Goal: Task Accomplishment & Management: Complete application form

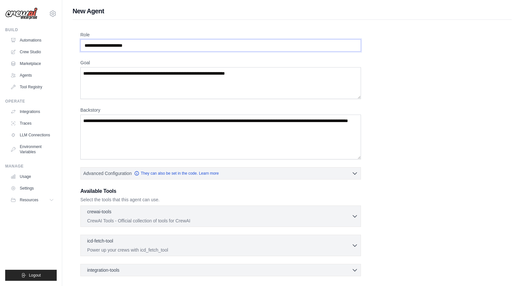
click at [141, 42] on input "Role" at bounding box center [220, 45] width 281 height 12
click at [141, 44] on input "Role" at bounding box center [220, 45] width 281 height 12
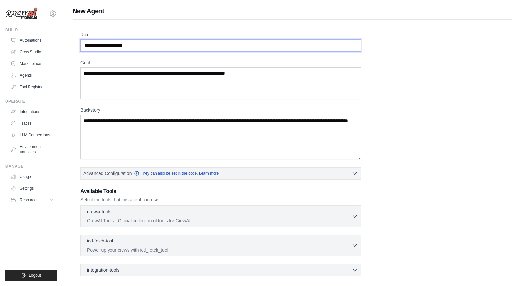
click at [141, 44] on input "Role" at bounding box center [220, 45] width 281 height 12
click at [141, 47] on input "Role" at bounding box center [220, 45] width 281 height 12
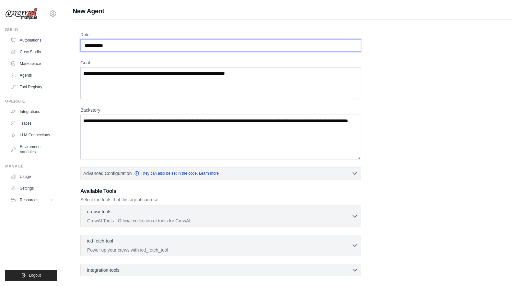
type input "**********"
click at [132, 74] on textarea "Goal" at bounding box center [220, 83] width 281 height 32
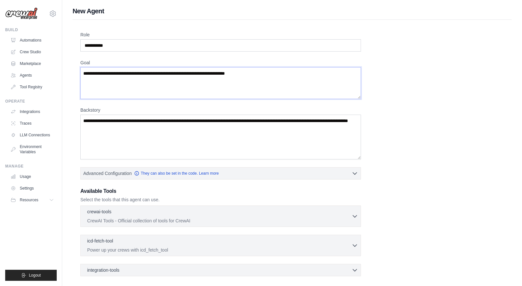
click at [132, 74] on textarea "Goal" at bounding box center [220, 83] width 281 height 32
drag, startPoint x: 258, startPoint y: 71, endPoint x: 118, endPoint y: 74, distance: 139.8
click at [118, 74] on textarea "Goal" at bounding box center [220, 83] width 281 height 32
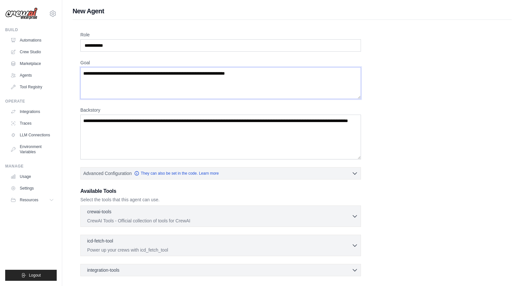
type textarea "*"
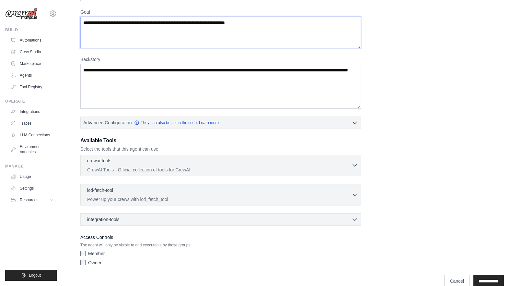
scroll to position [52, 0]
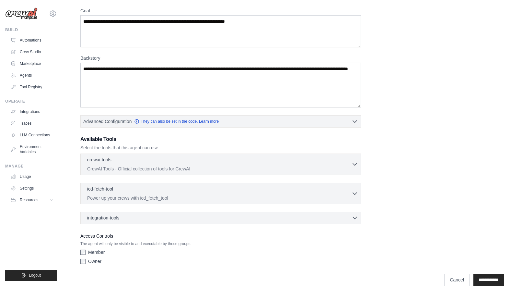
click at [345, 217] on div "integration-tools 0 selected" at bounding box center [222, 217] width 271 height 6
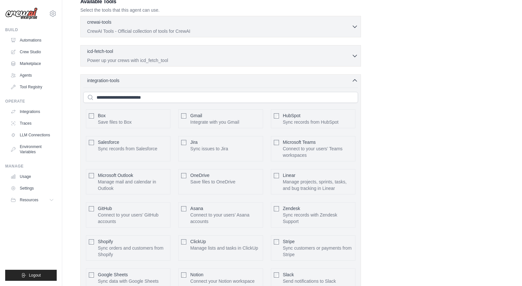
scroll to position [176, 0]
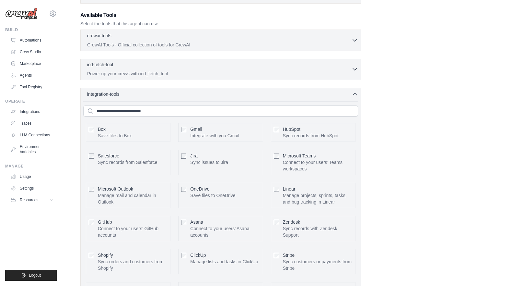
click at [346, 69] on div "icd-fetch-tool 0 selected Power up your crews with icd_fetch_tool" at bounding box center [219, 69] width 265 height 16
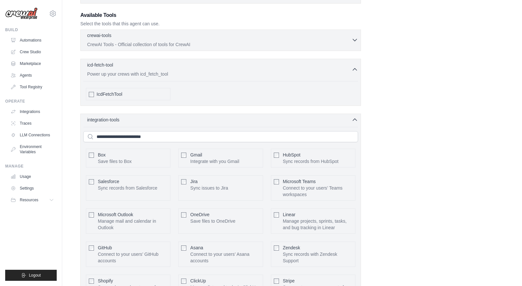
click at [241, 38] on div "crewai-tools 0 selected" at bounding box center [219, 36] width 265 height 8
